Goal: Transaction & Acquisition: Purchase product/service

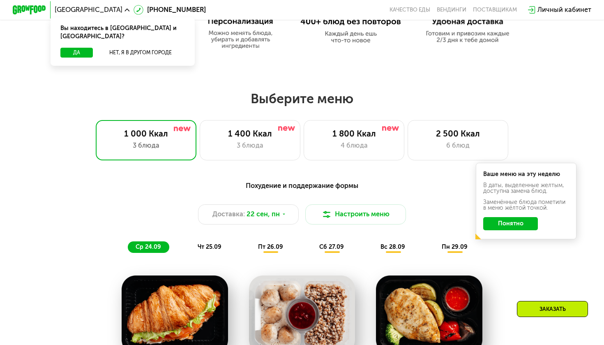
scroll to position [462, 0]
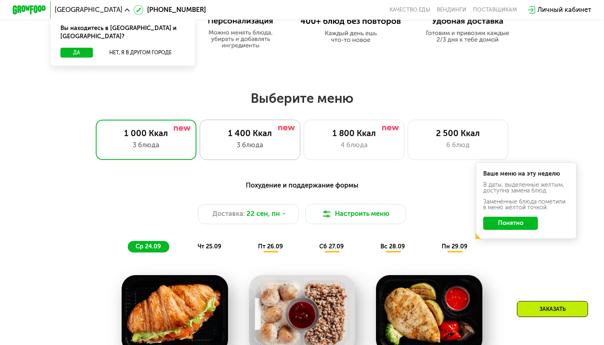
click at [272, 143] on div "3 блюда" at bounding box center [249, 145] width 83 height 10
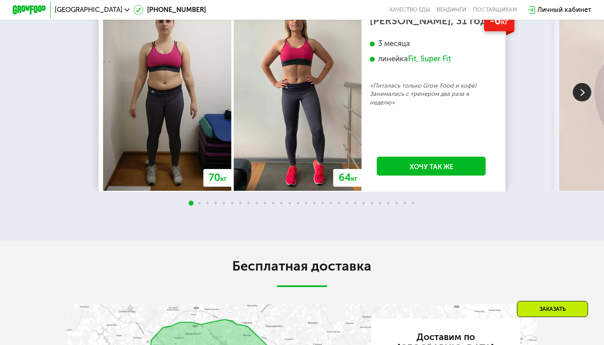
scroll to position [1585, 0]
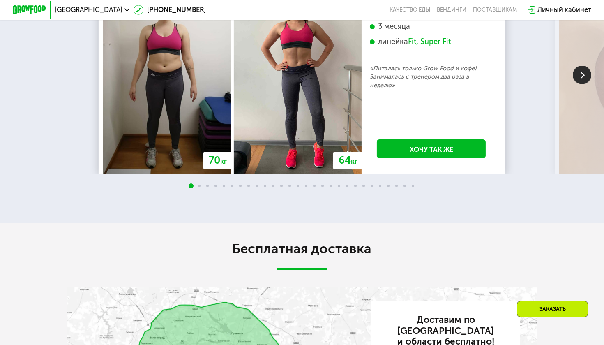
click at [576, 84] on img at bounding box center [582, 74] width 18 height 18
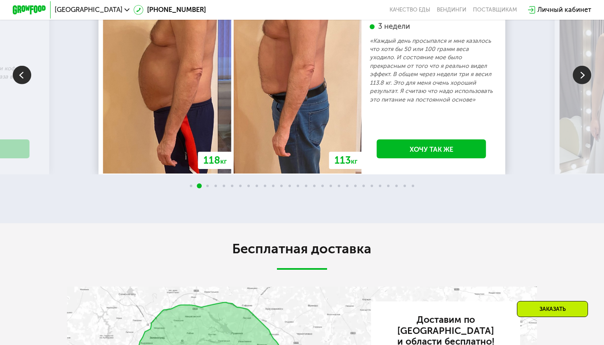
click at [578, 84] on img at bounding box center [582, 74] width 18 height 18
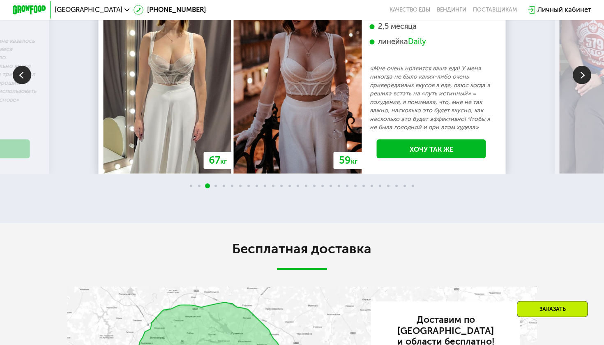
click at [578, 84] on img at bounding box center [582, 74] width 18 height 18
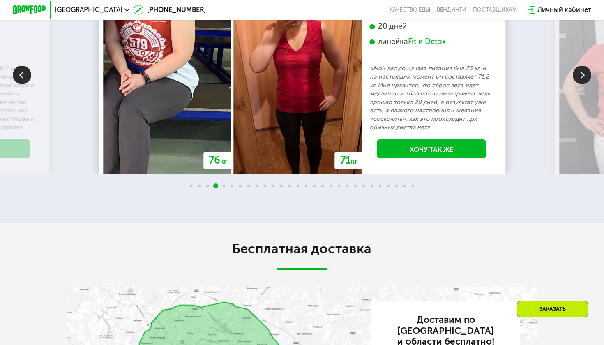
click at [578, 84] on img at bounding box center [582, 74] width 18 height 18
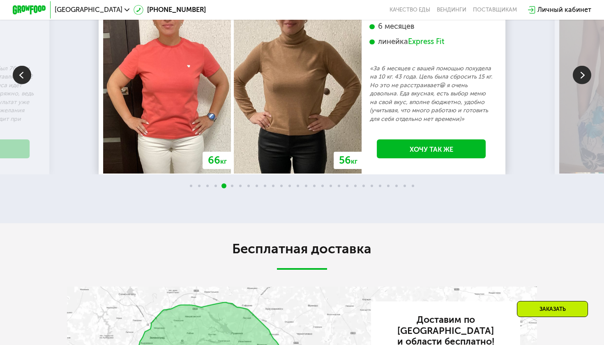
click at [578, 84] on img at bounding box center [582, 74] width 18 height 18
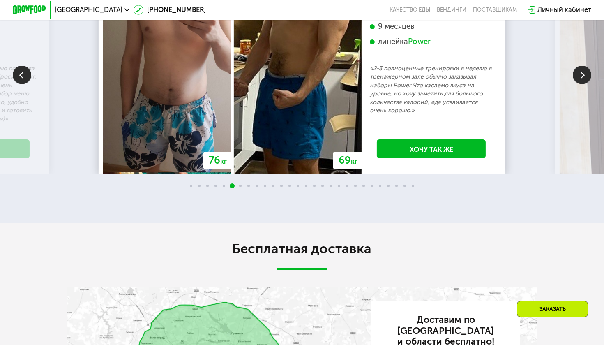
click at [578, 84] on img at bounding box center [582, 74] width 18 height 18
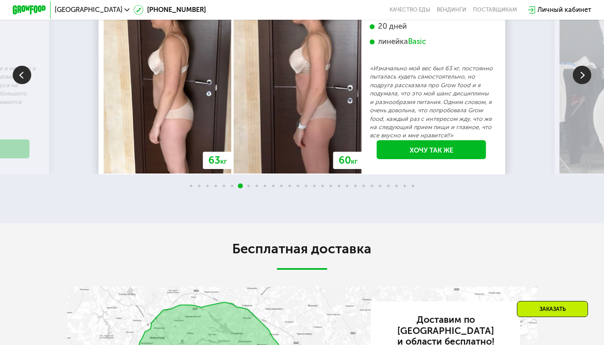
click at [578, 84] on img at bounding box center [582, 74] width 18 height 18
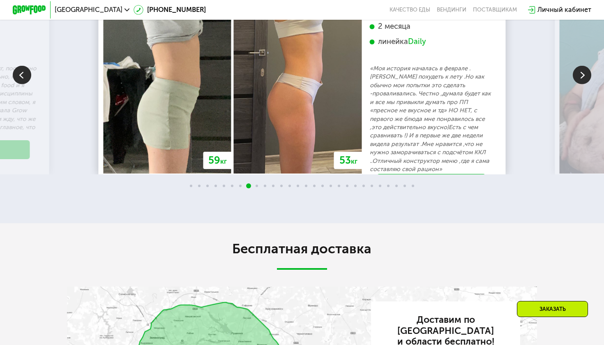
click at [579, 84] on img at bounding box center [582, 74] width 18 height 18
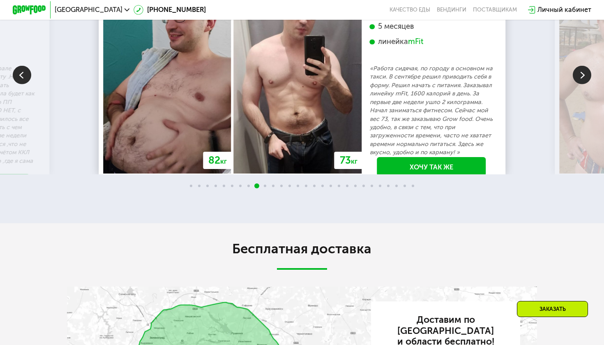
click at [579, 84] on img at bounding box center [582, 74] width 18 height 18
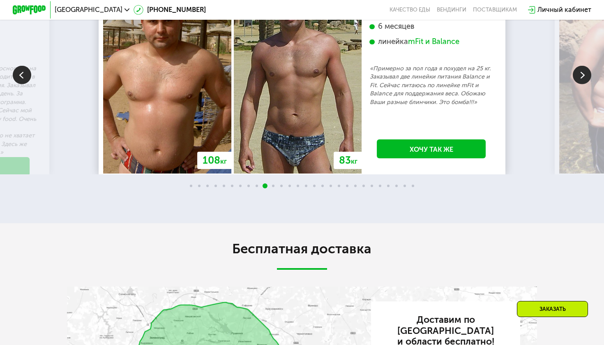
click at [579, 84] on img at bounding box center [582, 74] width 18 height 18
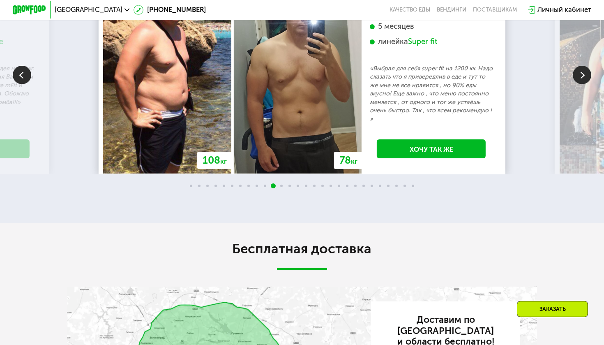
click at [579, 84] on img at bounding box center [582, 74] width 18 height 18
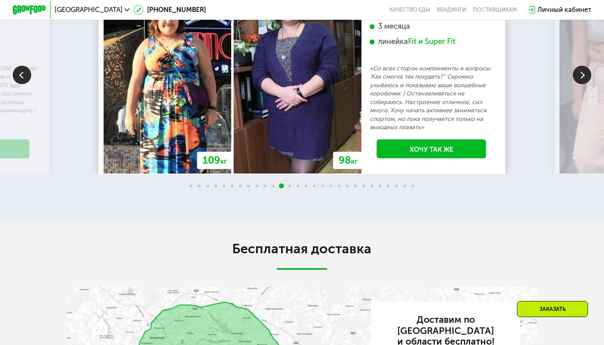
click at [19, 84] on img at bounding box center [22, 74] width 18 height 18
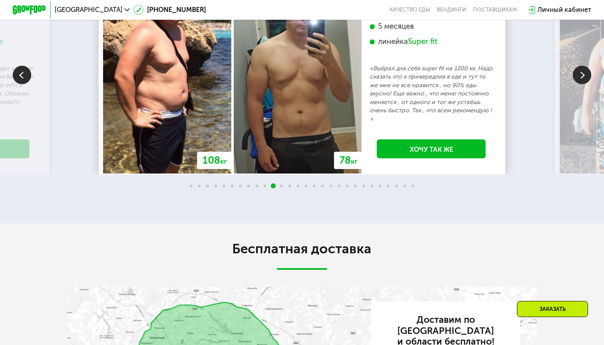
click at [580, 84] on img at bounding box center [582, 74] width 18 height 18
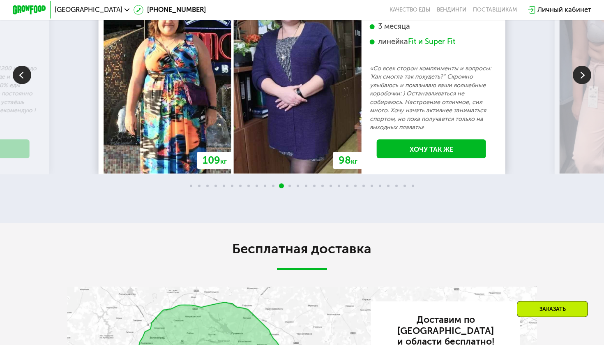
click at [580, 84] on img at bounding box center [582, 74] width 18 height 18
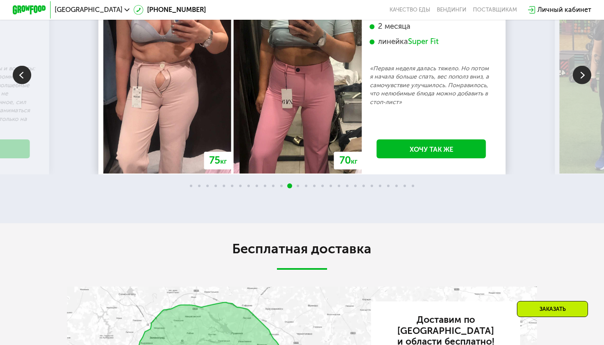
click at [580, 84] on img at bounding box center [582, 74] width 18 height 18
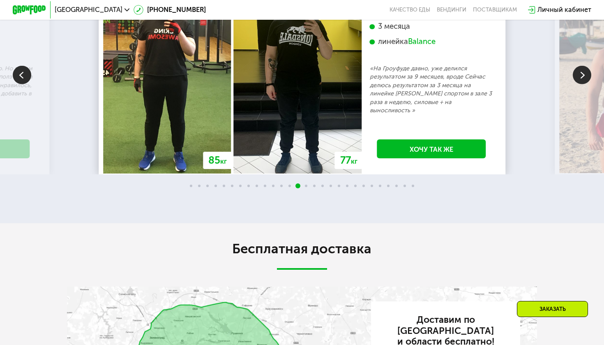
click at [580, 84] on img at bounding box center [582, 74] width 18 height 18
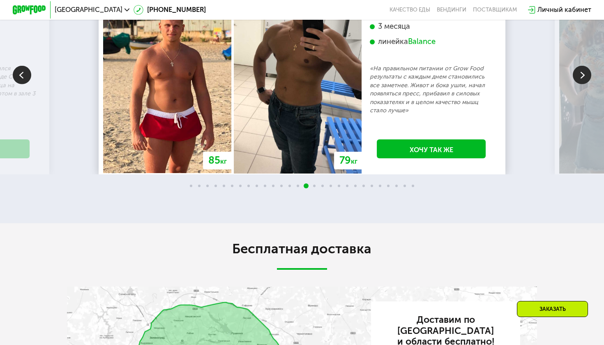
click at [580, 84] on img at bounding box center [582, 74] width 18 height 18
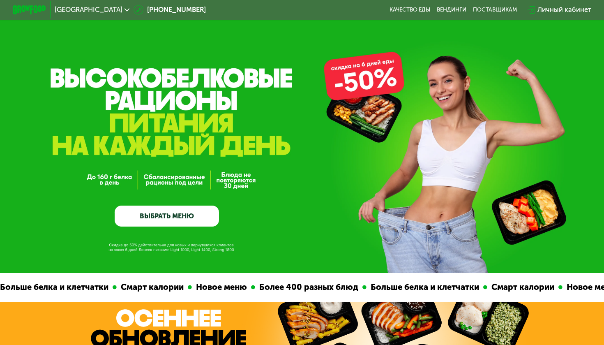
scroll to position [0, 0]
click at [162, 219] on link "ВЫБРАТЬ МЕНЮ" at bounding box center [167, 215] width 104 height 21
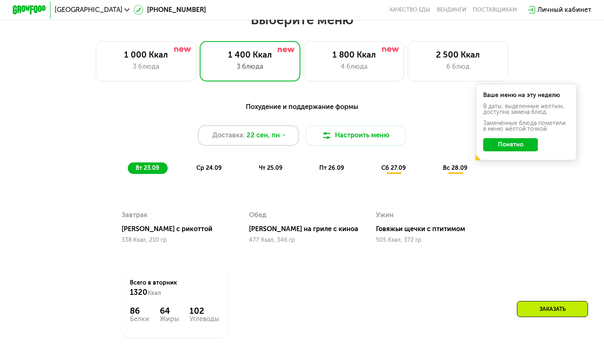
scroll to position [542, 0]
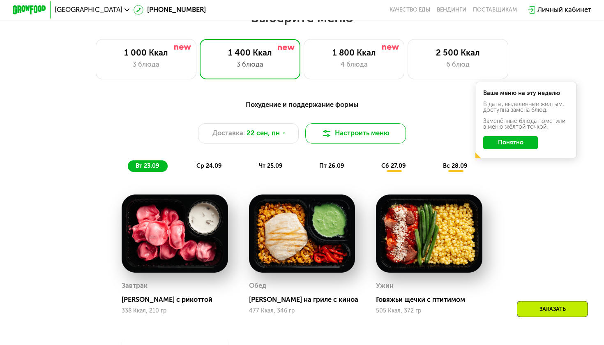
click at [334, 127] on button "Настроить меню" at bounding box center [355, 133] width 101 height 20
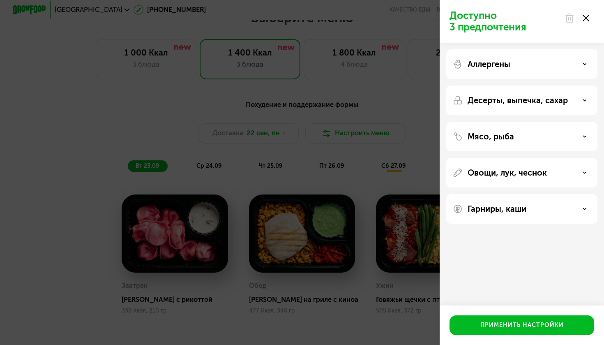
click at [515, 63] on div "Аллергены" at bounding box center [522, 64] width 138 height 10
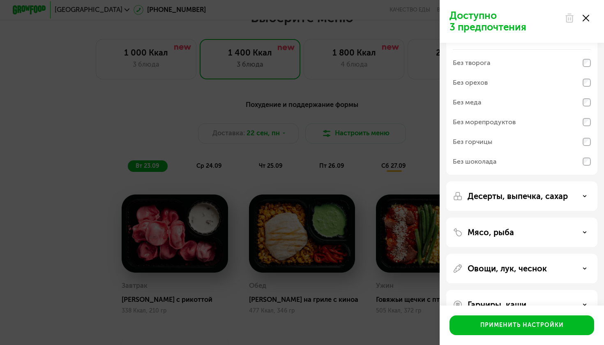
scroll to position [26, 0]
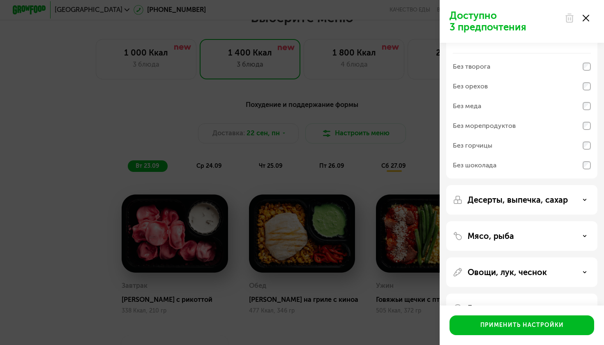
click at [502, 125] on div "Без морепродуктов" at bounding box center [484, 126] width 63 height 10
click at [500, 140] on div "Без горчицы" at bounding box center [522, 146] width 138 height 20
click at [488, 200] on p "Десерты, выпечка, сахар" at bounding box center [518, 200] width 100 height 10
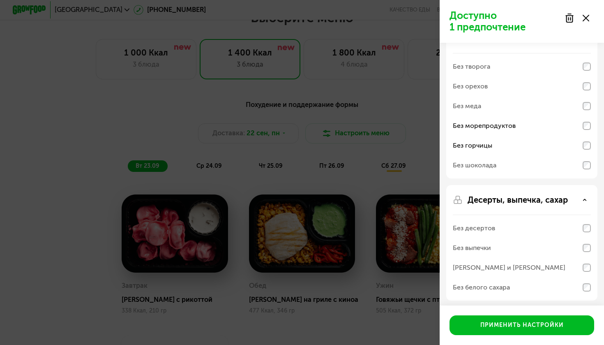
click at [488, 200] on p "Десерты, выпечка, сахар" at bounding box center [518, 200] width 100 height 10
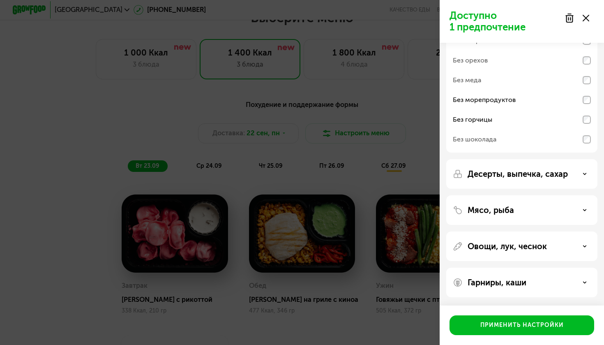
click at [484, 244] on p "Овощи, лук, чеснок" at bounding box center [507, 246] width 79 height 10
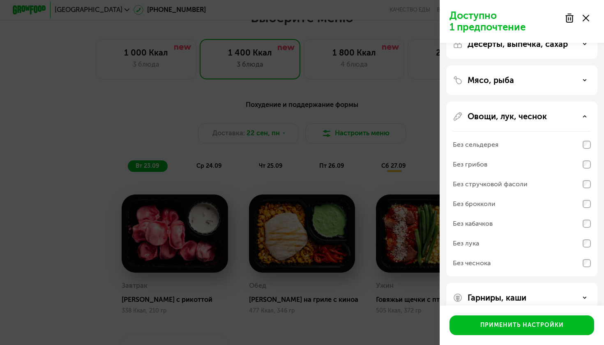
scroll to position [183, 0]
click at [509, 169] on div "Без грибов" at bounding box center [522, 163] width 138 height 20
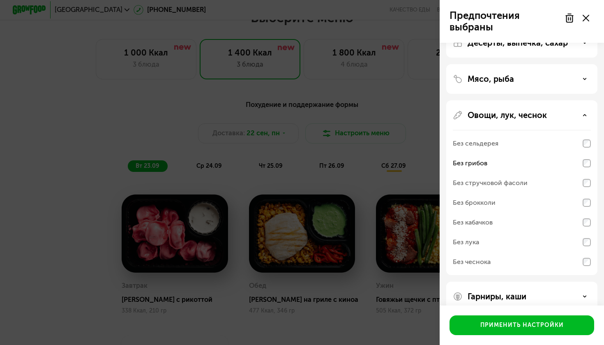
click at [508, 201] on div "Без брокколи" at bounding box center [522, 203] width 138 height 20
click at [505, 217] on div "Без кабачков" at bounding box center [522, 222] width 138 height 20
click at [555, 230] on div "Без кабачков" at bounding box center [522, 222] width 138 height 20
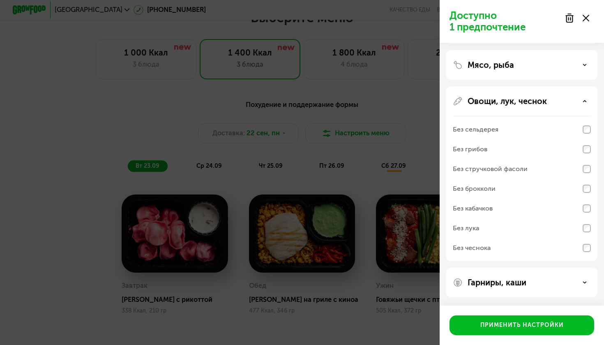
scroll to position [197, 0]
click at [490, 227] on div "Без лука" at bounding box center [522, 228] width 138 height 20
click at [553, 211] on div "Без кабачков" at bounding box center [522, 208] width 138 height 20
click at [457, 211] on div "Без кабачков" at bounding box center [473, 208] width 40 height 10
click at [461, 189] on div "Без брокколи" at bounding box center [474, 189] width 43 height 10
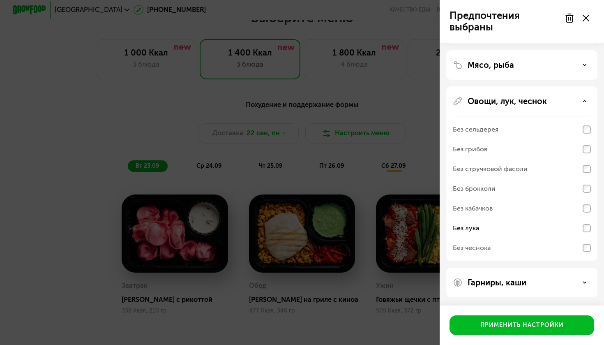
click at [463, 169] on div "Без стручковой фасоли" at bounding box center [490, 169] width 75 height 10
click at [464, 154] on div "Без грибов" at bounding box center [522, 149] width 138 height 20
click at [575, 97] on div "Овощи, лук, чеснок" at bounding box center [522, 101] width 138 height 10
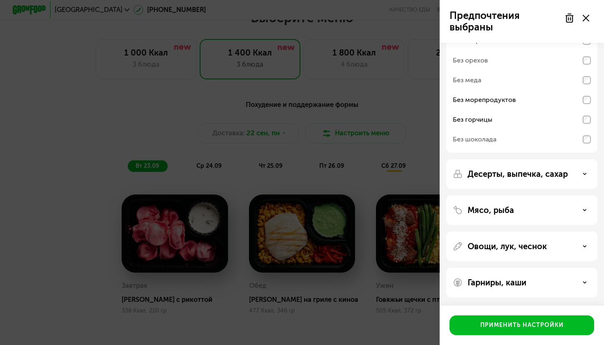
scroll to position [52, 0]
click at [487, 213] on p "Мясо, рыба" at bounding box center [491, 210] width 46 height 10
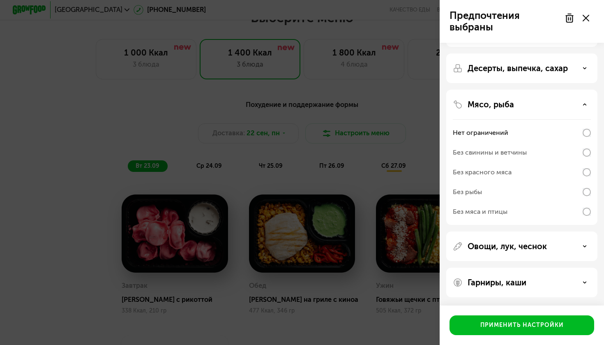
scroll to position [157, 0]
click at [515, 191] on div "Без рыбы" at bounding box center [522, 192] width 138 height 20
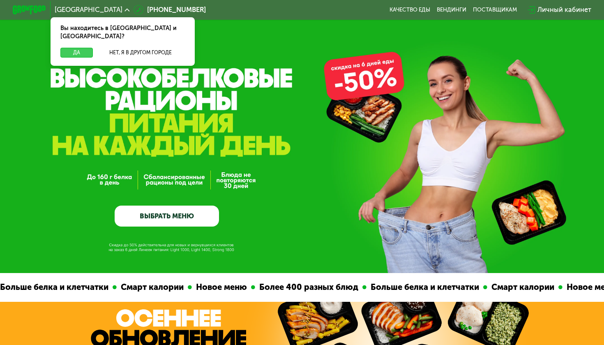
click at [81, 48] on button "Да" at bounding box center [76, 53] width 32 height 10
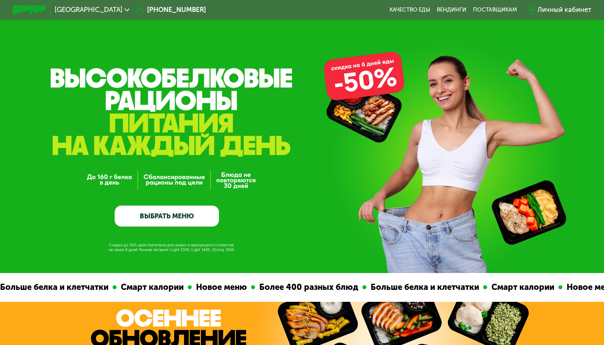
click at [152, 210] on link "ВЫБРАТЬ МЕНЮ" at bounding box center [167, 215] width 104 height 21
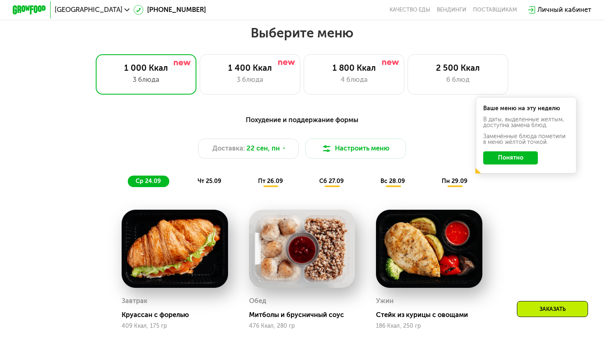
scroll to position [532, 0]
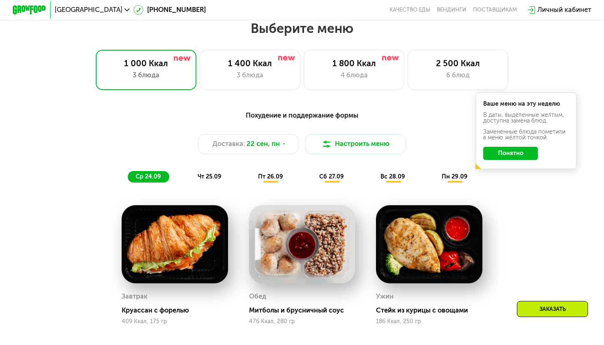
click at [502, 157] on button "Понятно" at bounding box center [510, 154] width 55 height 14
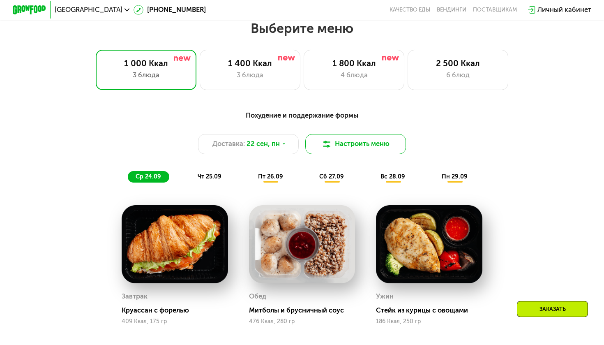
click at [357, 143] on button "Настроить меню" at bounding box center [355, 144] width 101 height 20
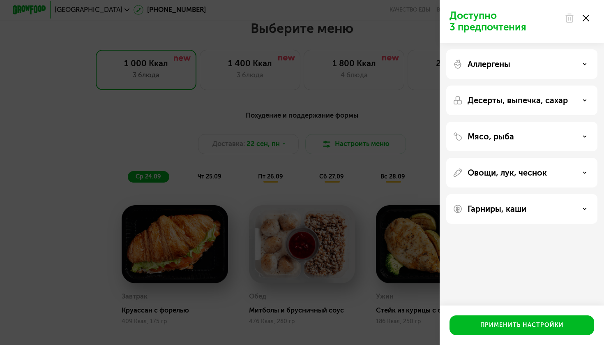
click at [496, 174] on p "Овощи, лук, чеснок" at bounding box center [507, 173] width 79 height 10
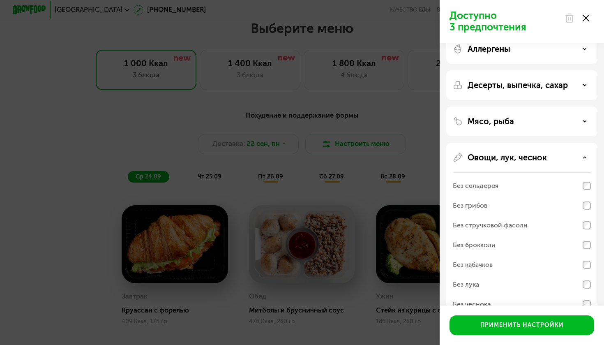
scroll to position [17, 0]
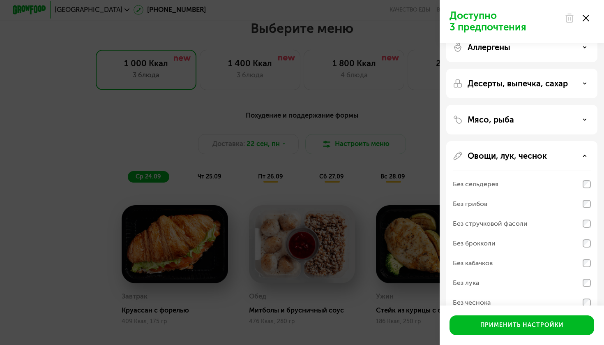
click at [497, 203] on div "Без грибов" at bounding box center [522, 204] width 138 height 20
click at [517, 288] on div "Без лука" at bounding box center [522, 283] width 138 height 20
click at [536, 266] on div "Без кабачков" at bounding box center [522, 263] width 138 height 20
click at [536, 240] on div "Без брокколи" at bounding box center [522, 243] width 138 height 20
click at [492, 242] on div "Без брокколи" at bounding box center [474, 243] width 43 height 10
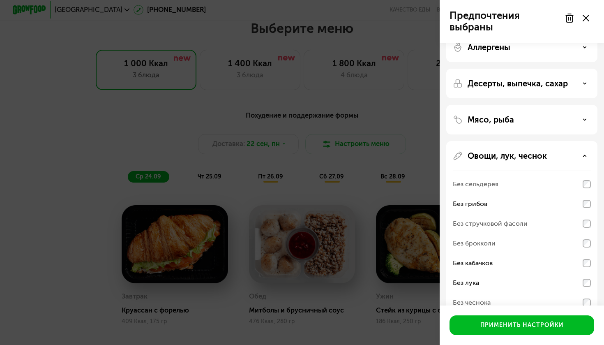
click at [565, 272] on div "Без кабачков" at bounding box center [522, 263] width 138 height 20
click at [567, 266] on div "Без кабачков" at bounding box center [522, 263] width 138 height 20
click at [567, 205] on div "Без грибов" at bounding box center [522, 204] width 138 height 20
click at [562, 209] on div "Без грибов" at bounding box center [522, 204] width 138 height 20
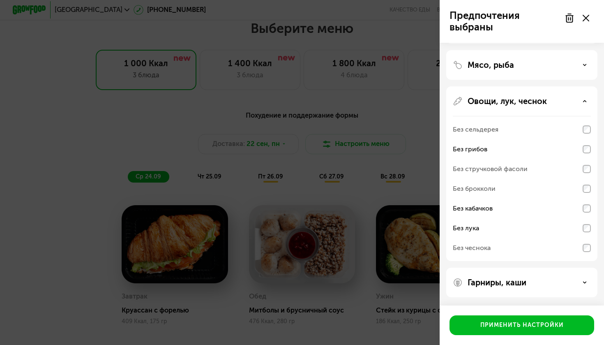
scroll to position [71, 0]
click at [509, 291] on div "Гарниры, каши" at bounding box center [521, 282] width 151 height 30
click at [509, 283] on p "Гарниры, каши" at bounding box center [497, 282] width 59 height 10
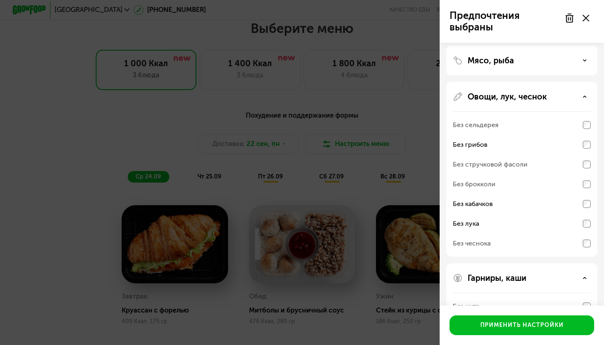
scroll to position [74, 0]
click at [518, 184] on div "Без брокколи" at bounding box center [522, 186] width 138 height 20
click at [536, 60] on div "Мясо, рыба" at bounding box center [522, 62] width 138 height 10
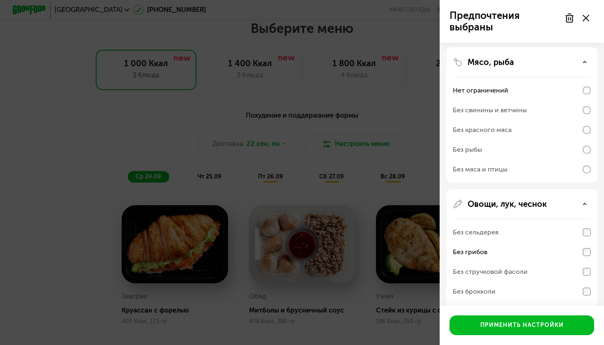
click at [514, 145] on div "Без рыбы" at bounding box center [522, 150] width 138 height 20
click at [579, 146] on div "Без рыбы" at bounding box center [522, 150] width 138 height 20
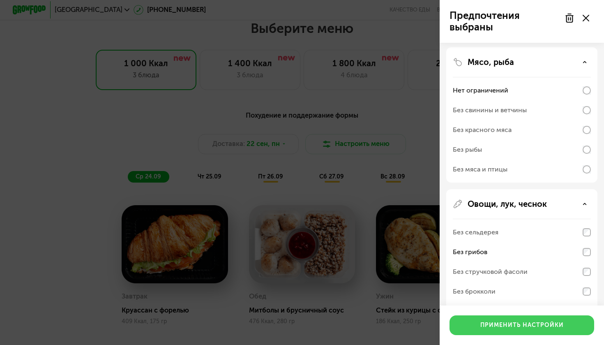
click at [506, 321] on div "Применить настройки" at bounding box center [521, 325] width 83 height 8
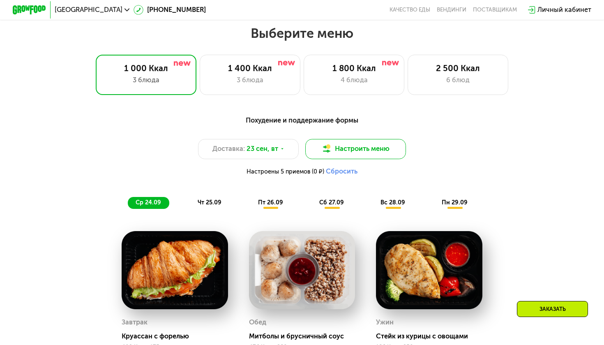
scroll to position [521, 0]
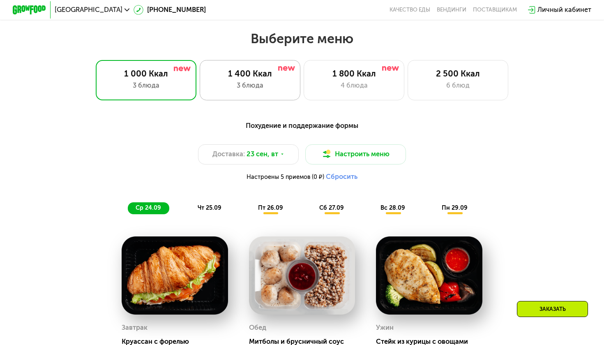
click at [271, 80] on div "1 400 Ккал 3 блюда" at bounding box center [250, 80] width 101 height 40
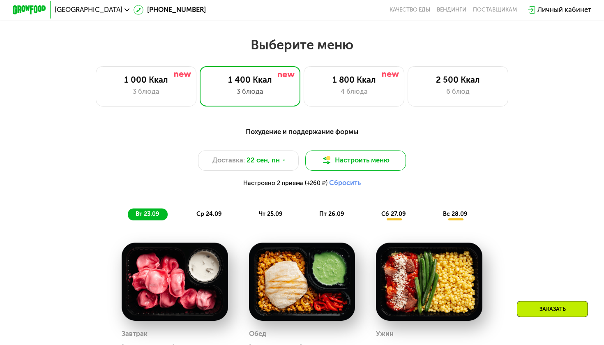
scroll to position [516, 0]
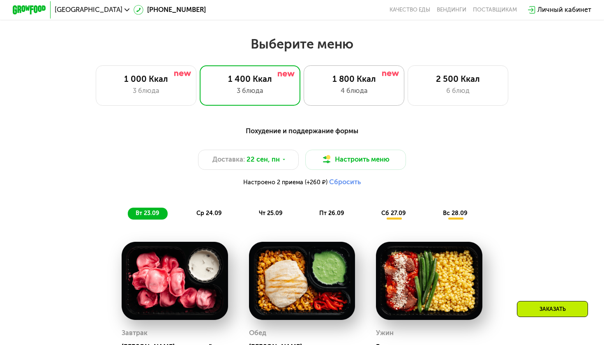
click at [338, 89] on div "4 блюда" at bounding box center [353, 91] width 83 height 10
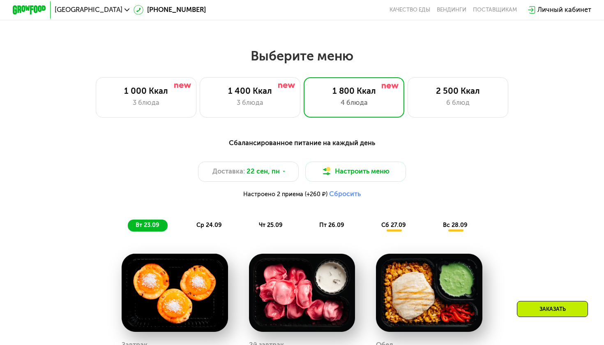
scroll to position [442, 0]
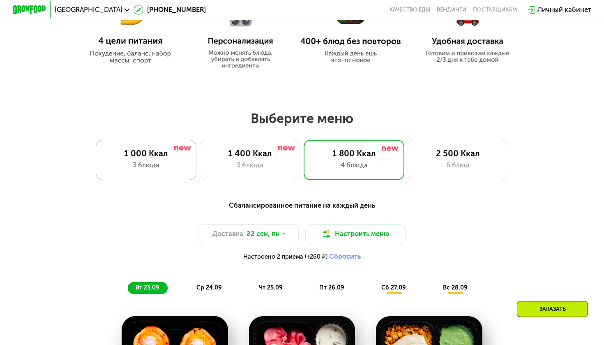
click at [168, 157] on div "1 000 Ккал" at bounding box center [145, 153] width 83 height 10
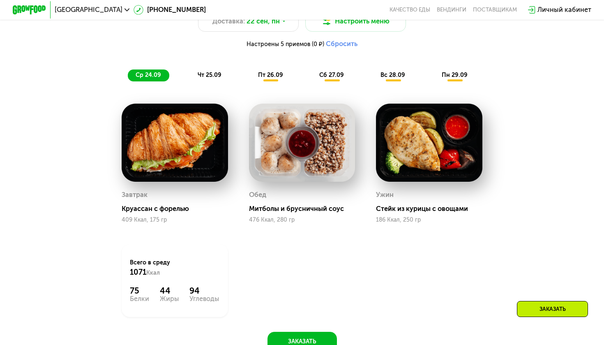
scroll to position [654, 0]
click at [211, 74] on span "чт 25.09" at bounding box center [210, 74] width 24 height 7
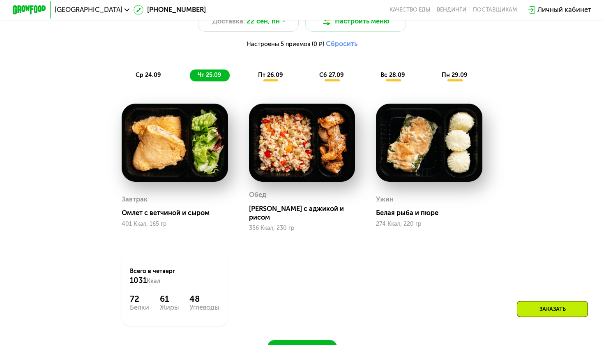
click at [262, 76] on span "пт 26.09" at bounding box center [270, 74] width 25 height 7
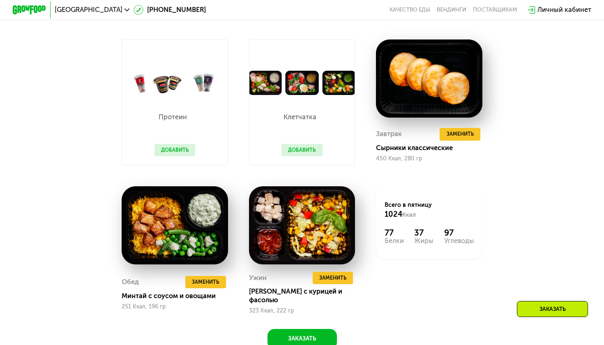
scroll to position [719, 0]
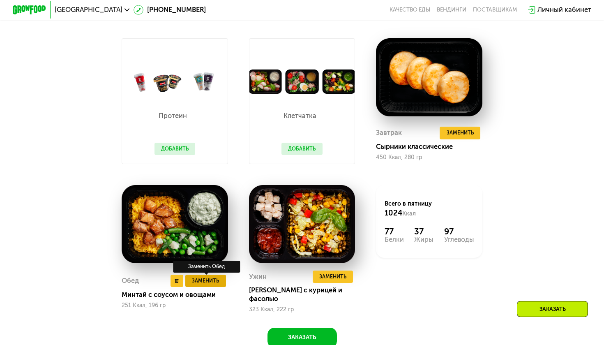
click at [210, 276] on span "Заменить" at bounding box center [205, 280] width 27 height 8
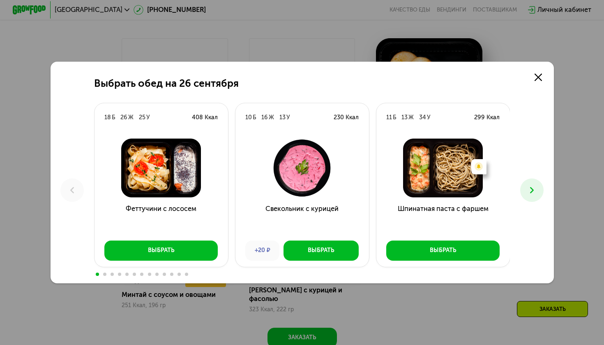
click at [537, 193] on button at bounding box center [531, 189] width 23 height 23
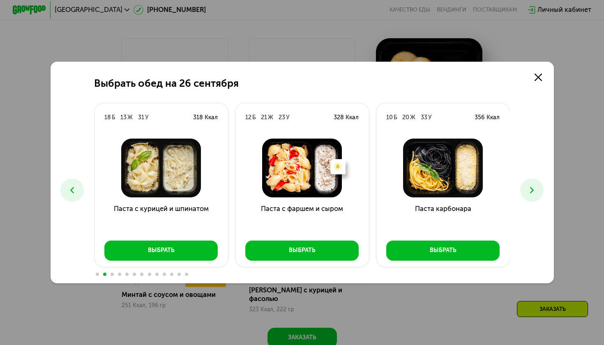
click at [532, 196] on button at bounding box center [531, 189] width 23 height 23
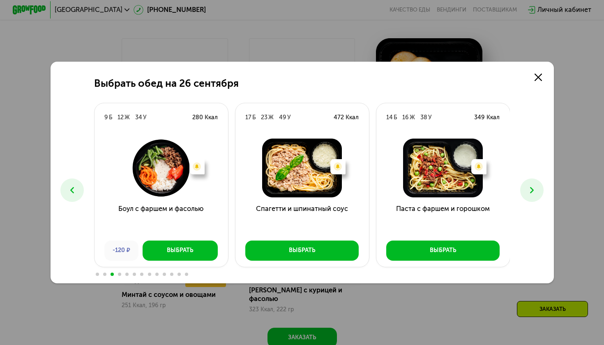
click at [532, 196] on button at bounding box center [531, 189] width 23 height 23
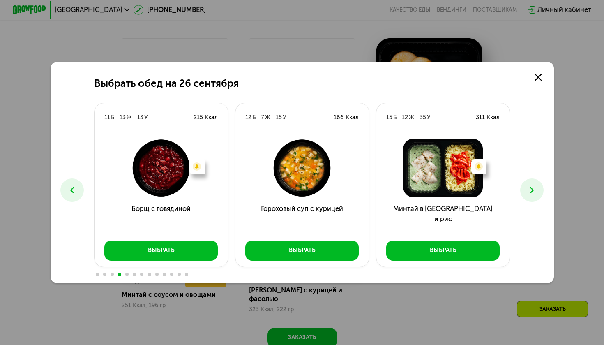
click at [532, 196] on button at bounding box center [531, 189] width 23 height 23
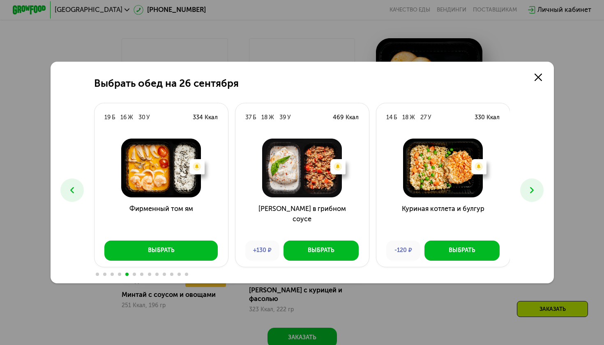
click at [533, 192] on icon at bounding box center [532, 190] width 10 height 10
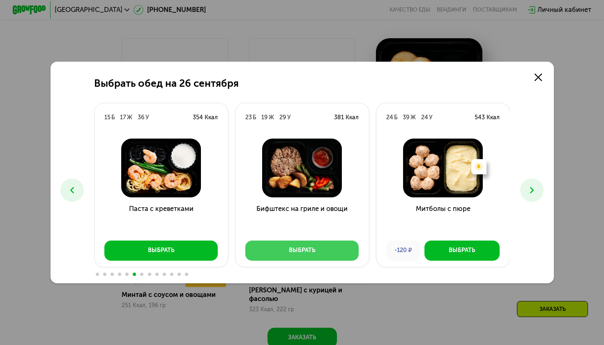
click at [317, 241] on button "Выбрать" at bounding box center [301, 250] width 113 height 20
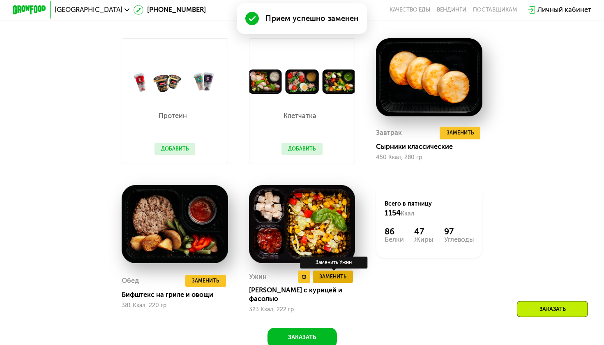
click at [332, 272] on span "Заменить" at bounding box center [332, 276] width 27 height 8
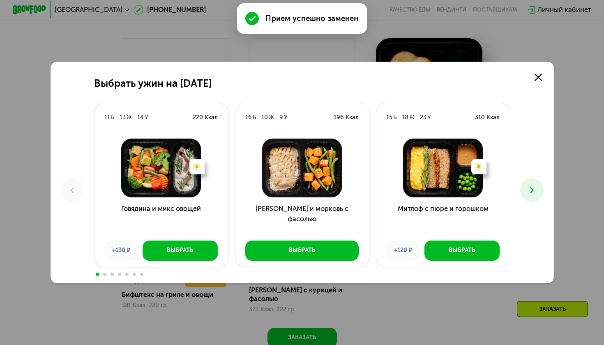
click at [534, 187] on icon at bounding box center [532, 190] width 10 height 10
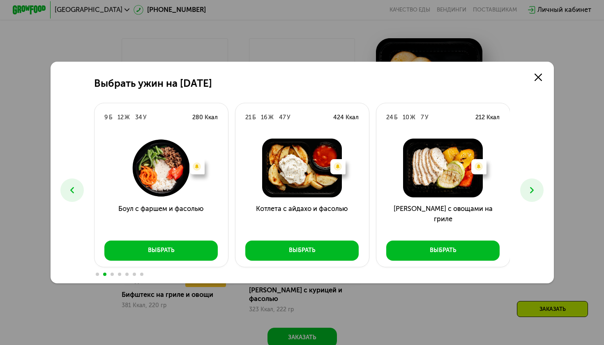
click at [534, 187] on icon at bounding box center [532, 190] width 10 height 10
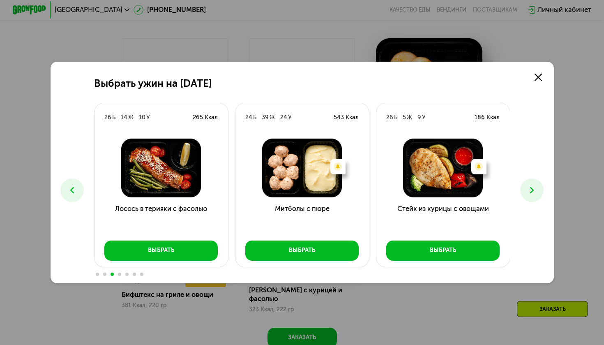
scroll to position [995, 0]
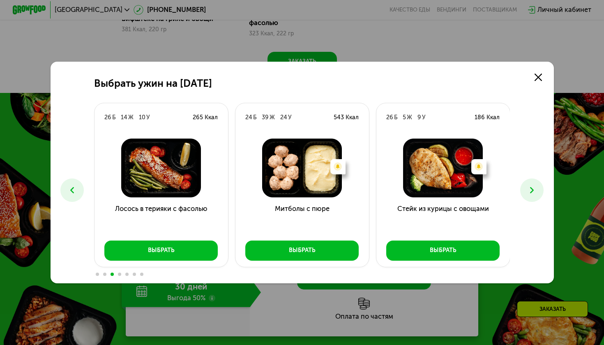
click at [531, 184] on button at bounding box center [531, 189] width 23 height 23
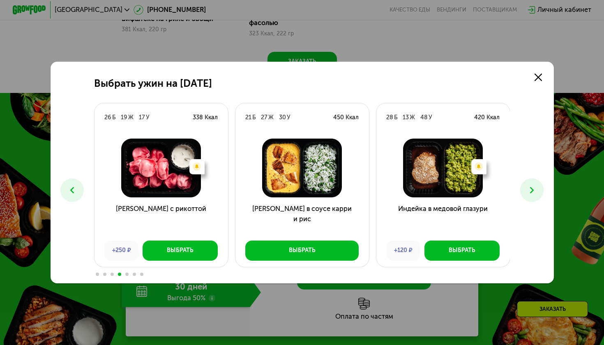
click at [528, 186] on icon at bounding box center [532, 190] width 10 height 10
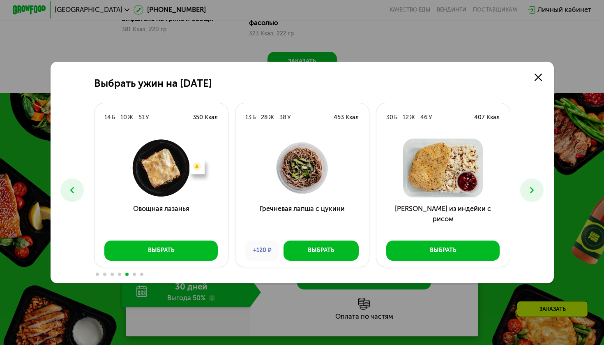
click at [528, 186] on icon at bounding box center [532, 190] width 10 height 10
